Goal: Consume media (video, audio): Consume media (video, audio)

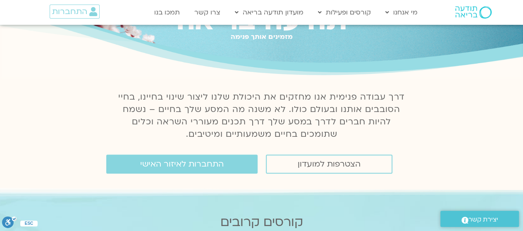
scroll to position [59, 0]
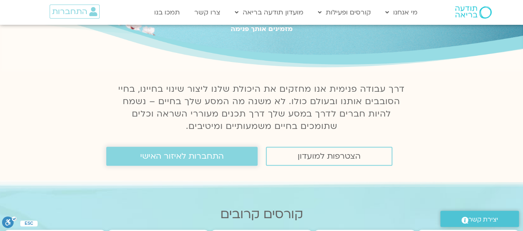
click at [129, 159] on link "התחברות לאיזור האישי" at bounding box center [181, 156] width 151 height 19
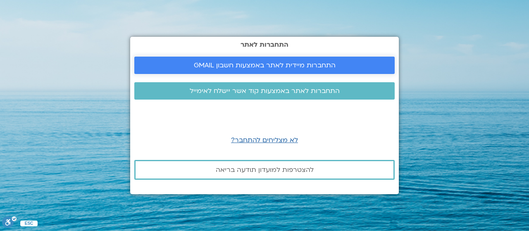
click at [309, 62] on span "התחברות מיידית לאתר באמצעות חשבון GMAIL" at bounding box center [265, 65] width 142 height 7
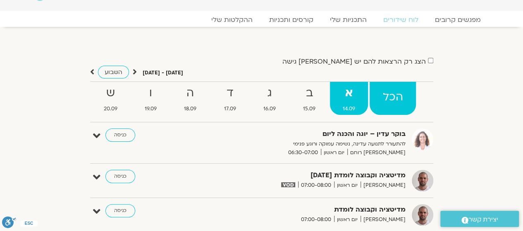
scroll to position [18, 0]
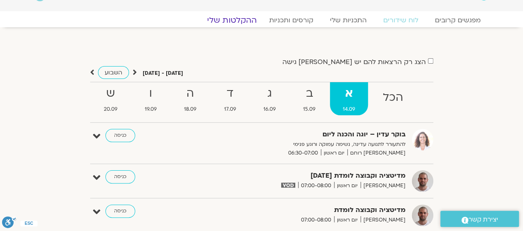
click at [228, 15] on link "ההקלטות שלי" at bounding box center [231, 20] width 69 height 10
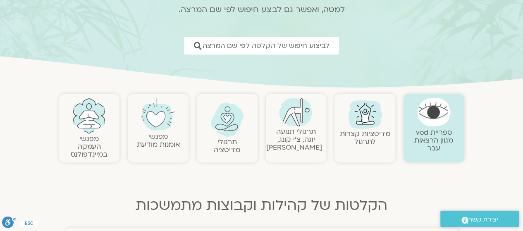
scroll to position [95, 0]
click at [375, 122] on img at bounding box center [365, 113] width 40 height 40
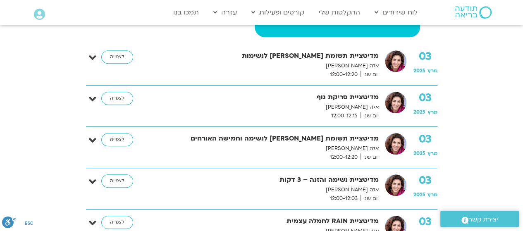
scroll to position [229, 0]
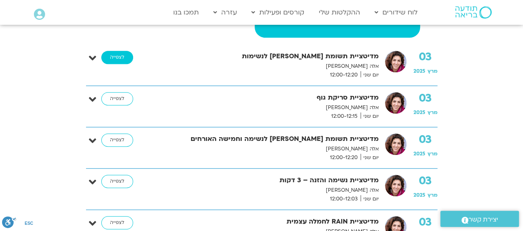
click at [124, 61] on link "לצפייה" at bounding box center [117, 57] width 32 height 13
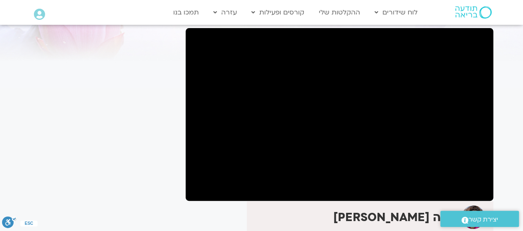
scroll to position [49, 0]
